Goal: Task Accomplishment & Management: Manage account settings

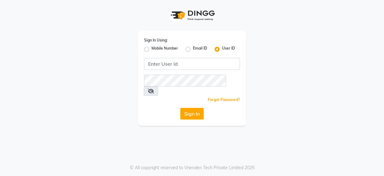
click at [161, 65] on input "Username" at bounding box center [192, 64] width 96 height 12
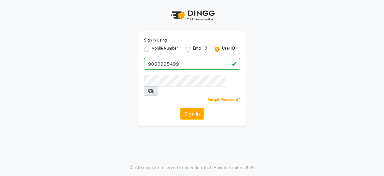
type input "9060995499"
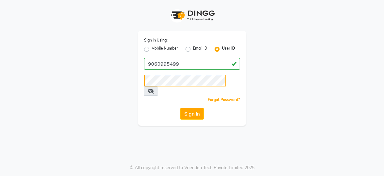
click at [180, 108] on button "Sign In" at bounding box center [192, 114] width 24 height 12
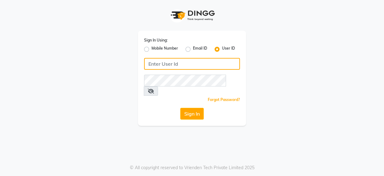
click at [184, 65] on input "Username" at bounding box center [192, 64] width 96 height 12
type input "9060995499"
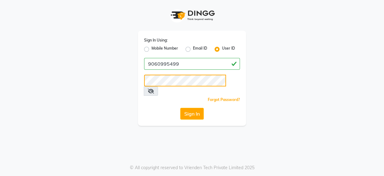
click at [180, 108] on button "Sign In" at bounding box center [192, 114] width 24 height 12
click at [191, 108] on button "Sign In" at bounding box center [192, 114] width 24 height 12
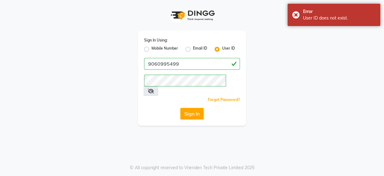
click at [152, 49] on label "Mobile Number" at bounding box center [165, 48] width 27 height 7
click at [152, 49] on input "Mobile Number" at bounding box center [154, 47] width 4 height 4
radio input "true"
radio input "false"
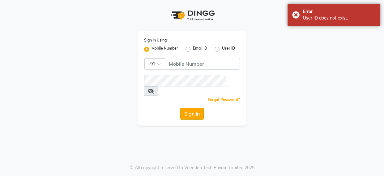
click at [193, 108] on button "Sign In" at bounding box center [192, 114] width 24 height 12
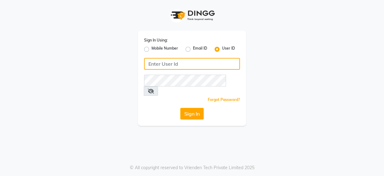
click at [163, 65] on input "Username" at bounding box center [192, 64] width 96 height 12
paste input "9060995499"
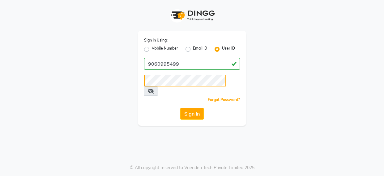
click at [180, 108] on button "Sign In" at bounding box center [192, 114] width 24 height 12
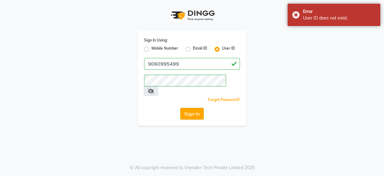
click at [192, 108] on button "Sign In" at bounding box center [192, 114] width 24 height 12
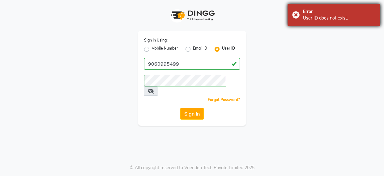
click at [295, 13] on div "Error User ID does not exist." at bounding box center [334, 15] width 93 height 22
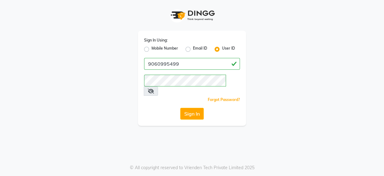
click at [192, 108] on button "Sign In" at bounding box center [192, 114] width 24 height 12
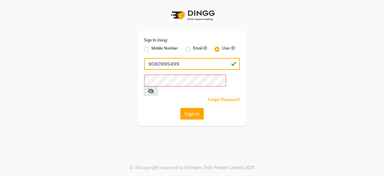
click at [182, 65] on input "9060995499" at bounding box center [192, 64] width 96 height 12
type input "9"
click at [171, 62] on input "Username" at bounding box center [192, 64] width 96 height 12
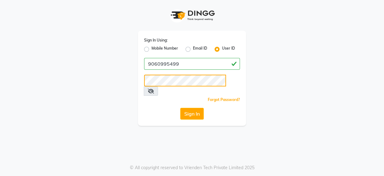
click at [180, 108] on button "Sign In" at bounding box center [192, 114] width 24 height 12
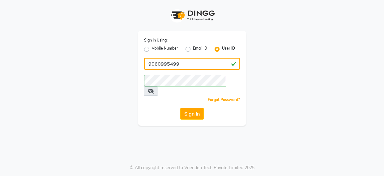
click at [194, 67] on input "9060995499" at bounding box center [192, 64] width 96 height 12
type input "9"
click at [156, 65] on input "Username" at bounding box center [192, 64] width 96 height 12
type input "9060995499"
click at [192, 108] on button "Sign In" at bounding box center [192, 114] width 24 height 12
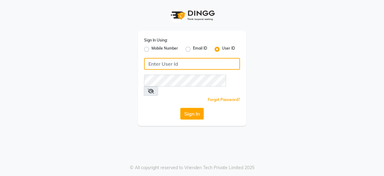
click at [175, 68] on input "Username" at bounding box center [192, 64] width 96 height 12
type input "9060995499"
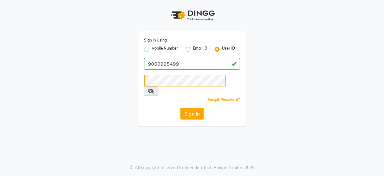
click at [180, 108] on button "Sign In" at bounding box center [192, 114] width 24 height 12
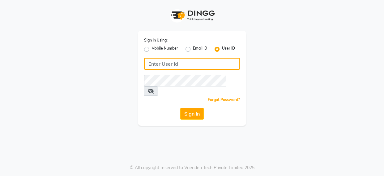
click at [167, 62] on input "Username" at bounding box center [192, 64] width 96 height 12
type input "9060995499"
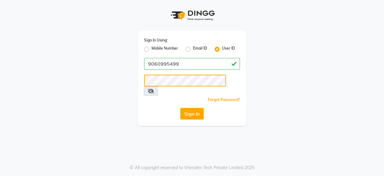
click at [180, 108] on button "Sign In" at bounding box center [192, 114] width 24 height 12
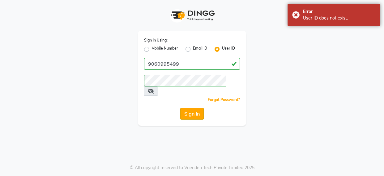
click at [192, 108] on button "Sign In" at bounding box center [192, 114] width 24 height 12
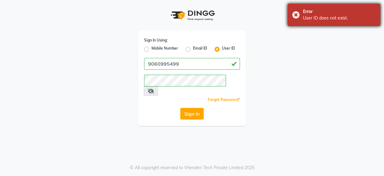
click at [295, 14] on div "Error User ID does not exist." at bounding box center [334, 15] width 93 height 22
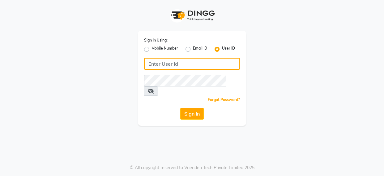
click at [161, 64] on input "Username" at bounding box center [192, 64] width 96 height 12
